Goal: Transaction & Acquisition: Download file/media

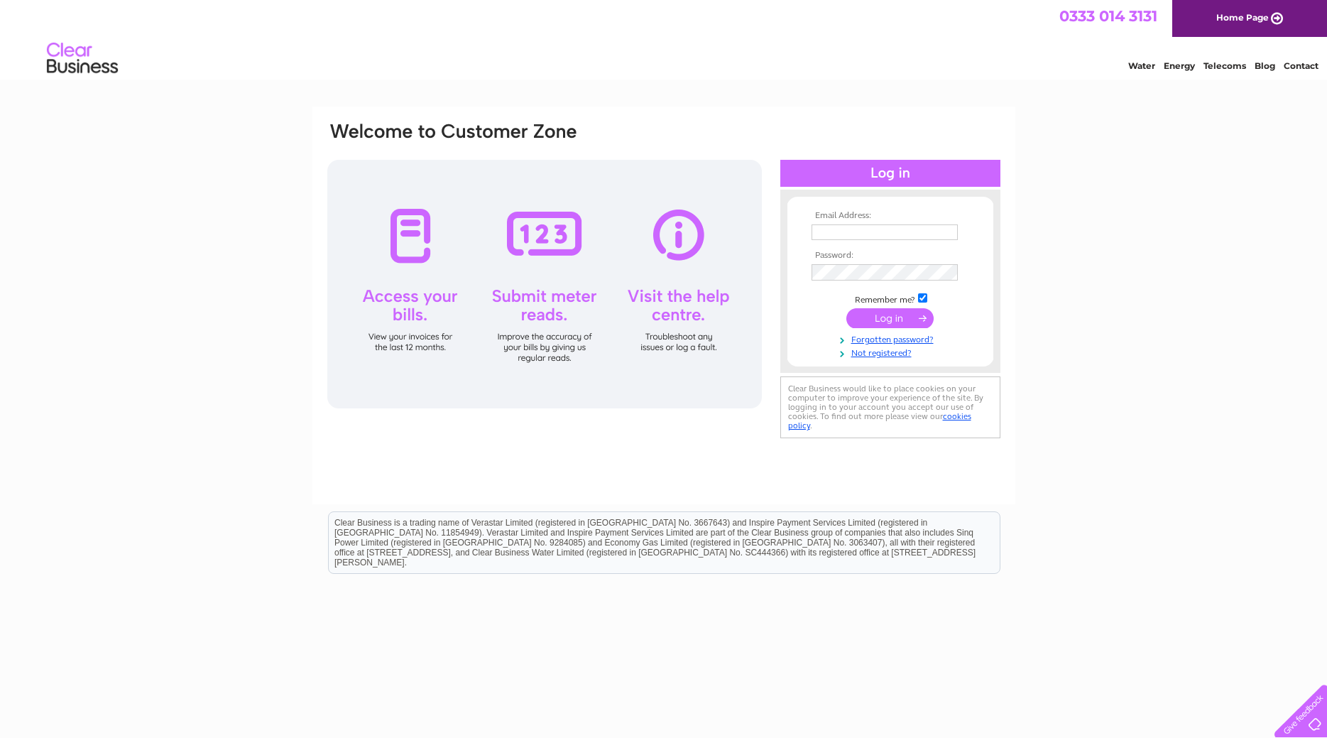
click at [906, 232] on input "text" at bounding box center [885, 232] width 146 height 16
type input "[EMAIL_ADDRESS][DOMAIN_NAME]"
click at [909, 327] on input "submit" at bounding box center [890, 320] width 87 height 20
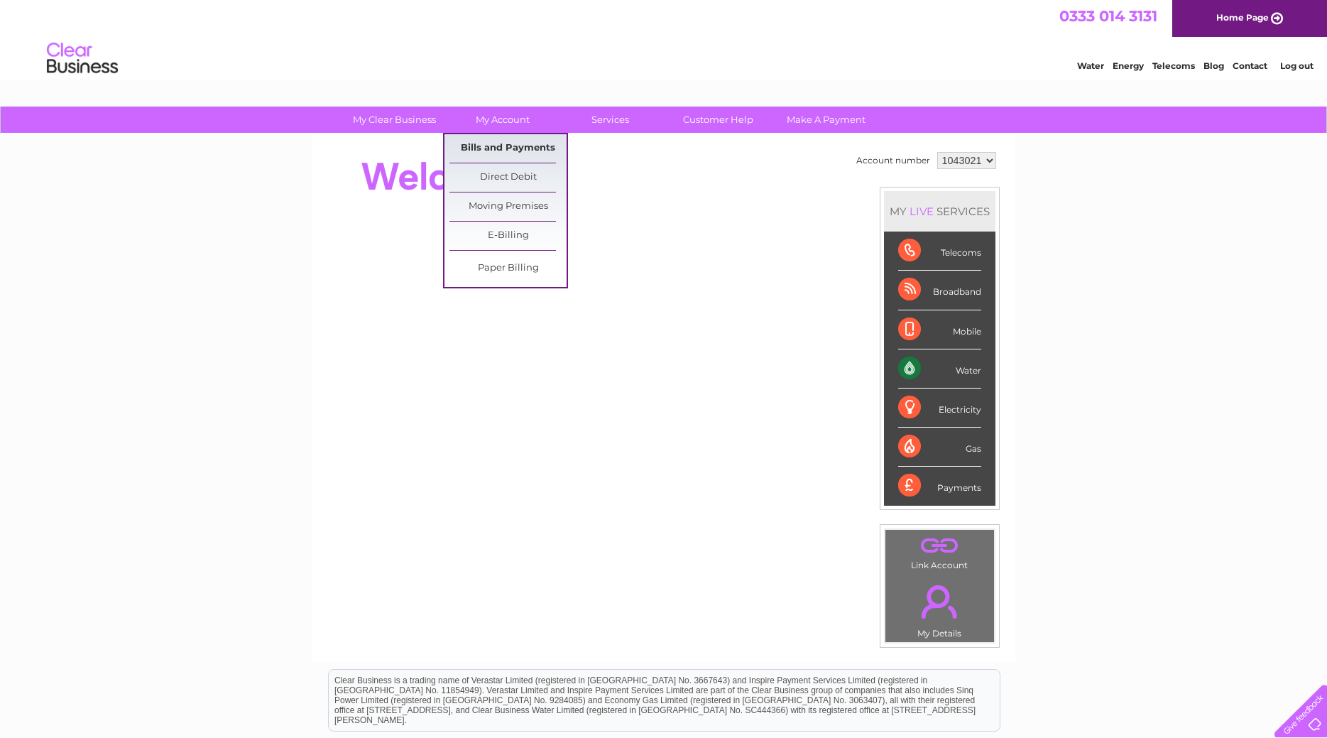
click at [516, 153] on link "Bills and Payments" at bounding box center [508, 148] width 117 height 28
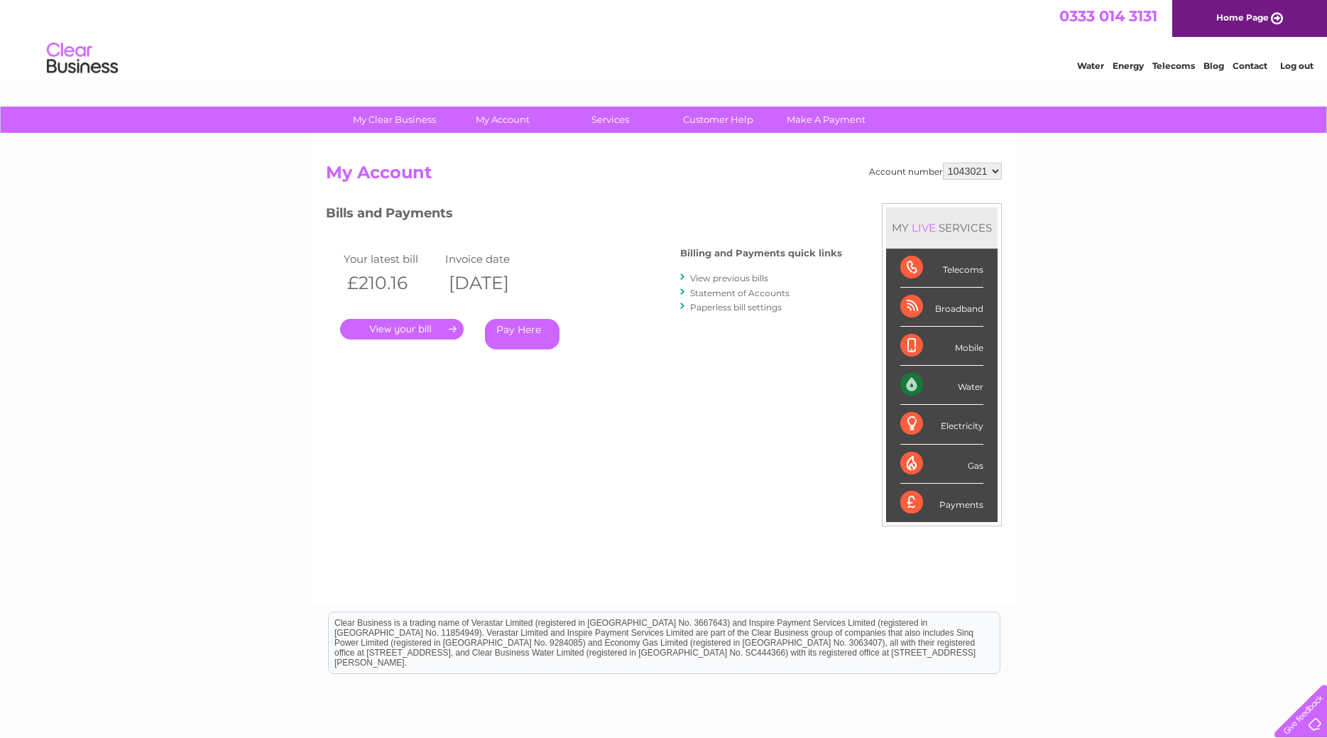
click at [403, 331] on link "." at bounding box center [402, 329] width 124 height 21
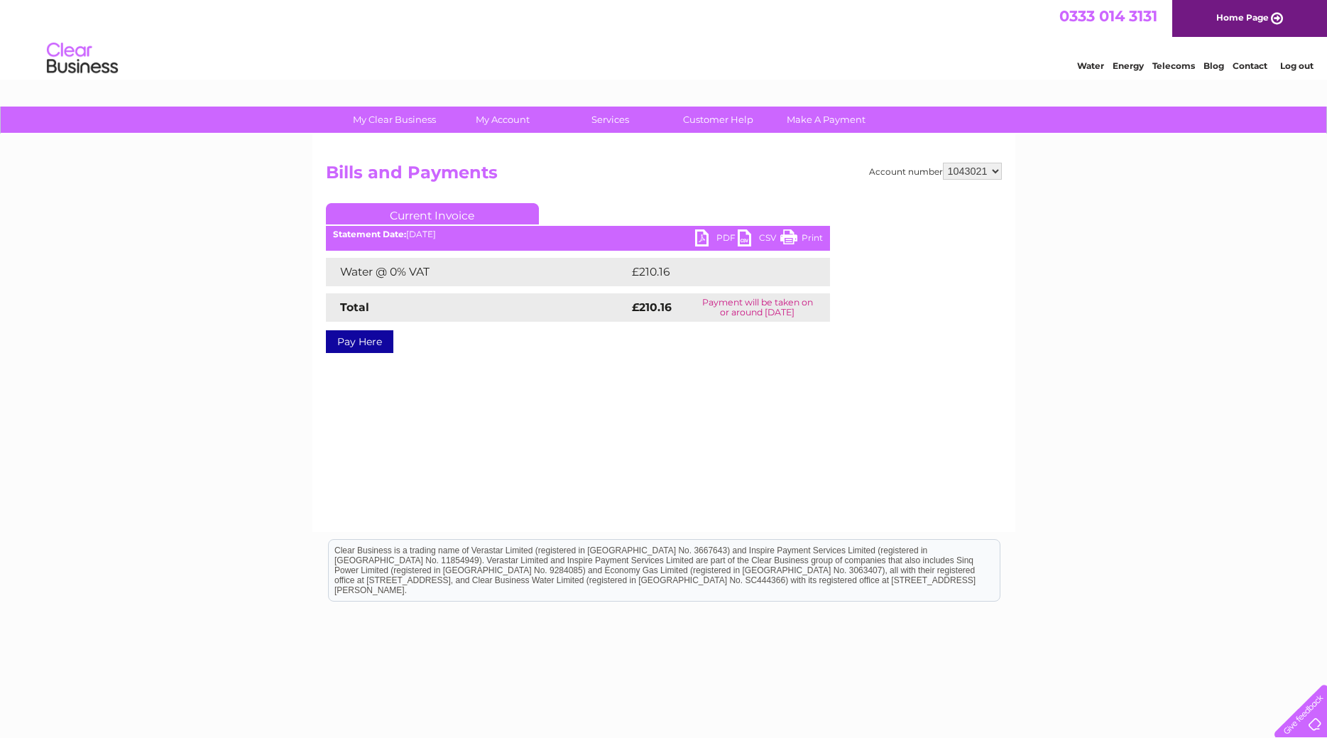
click at [710, 239] on link "PDF" at bounding box center [716, 239] width 43 height 21
click at [1298, 70] on link "Log out" at bounding box center [1297, 65] width 33 height 11
